Goal: Information Seeking & Learning: Learn about a topic

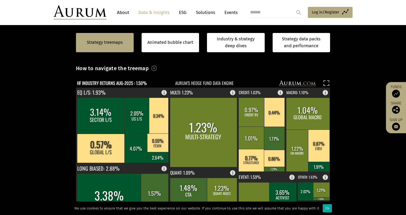
scroll to position [159, 0]
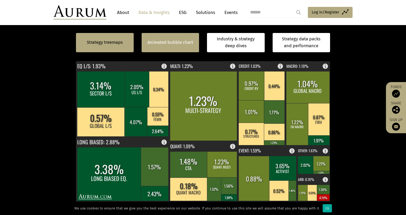
click at [167, 45] on link "Animated bubble chart" at bounding box center [170, 42] width 46 height 7
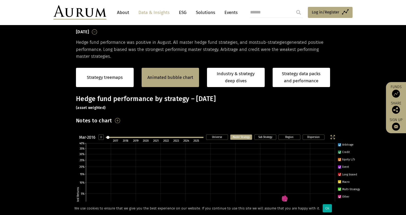
scroll to position [186, 0]
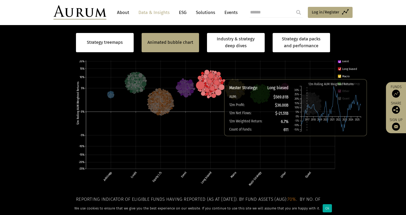
scroll to position [186, 0]
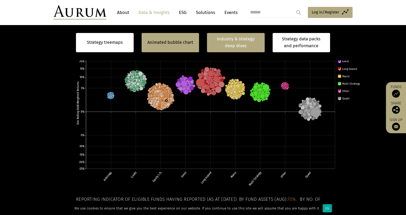
click at [234, 45] on link "Industry & strategy deep dives" at bounding box center [236, 42] width 58 height 19
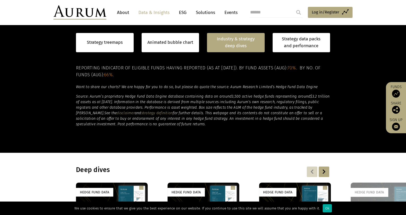
scroll to position [410, 0]
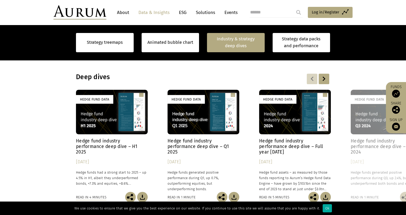
scroll to position [410, 0]
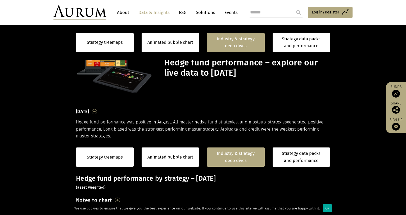
scroll to position [410, 0]
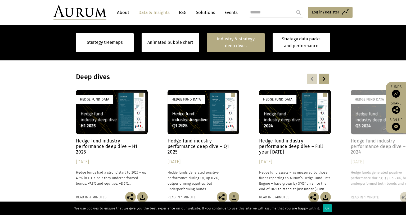
scroll to position [410, 0]
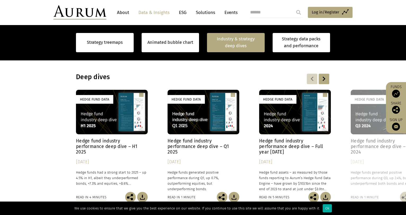
scroll to position [410, 0]
